Goal: Information Seeking & Learning: Learn about a topic

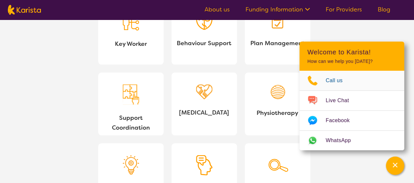
scroll to position [622, 0]
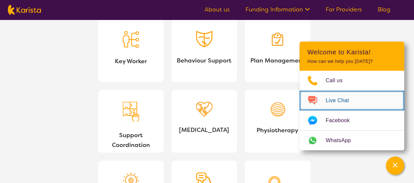
click at [338, 99] on span "Live Chat" at bounding box center [341, 101] width 31 height 10
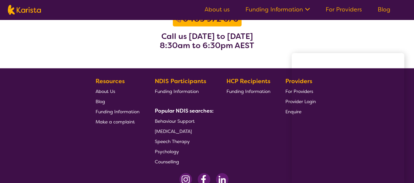
scroll to position [884, 0]
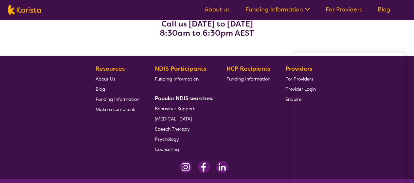
click at [251, 79] on span "Funding Information" at bounding box center [248, 79] width 44 height 6
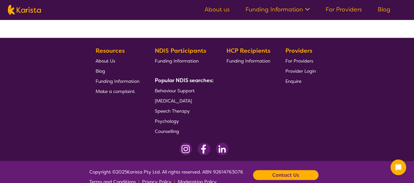
scroll to position [884, 0]
